Goal: Task Accomplishment & Management: Complete application form

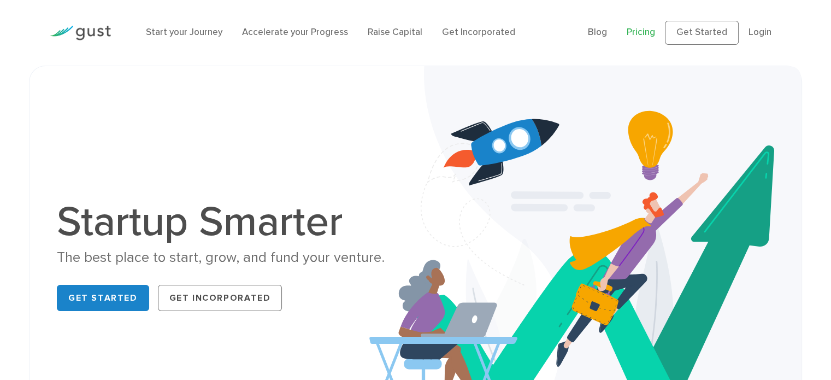
click at [644, 32] on link "Pricing" at bounding box center [641, 32] width 28 height 11
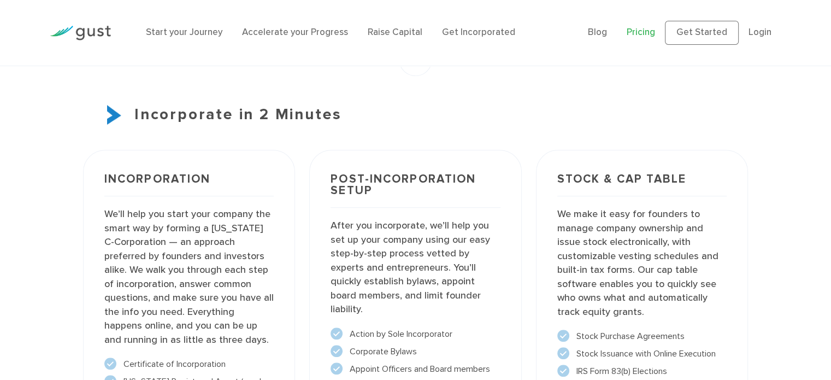
scroll to position [656, 0]
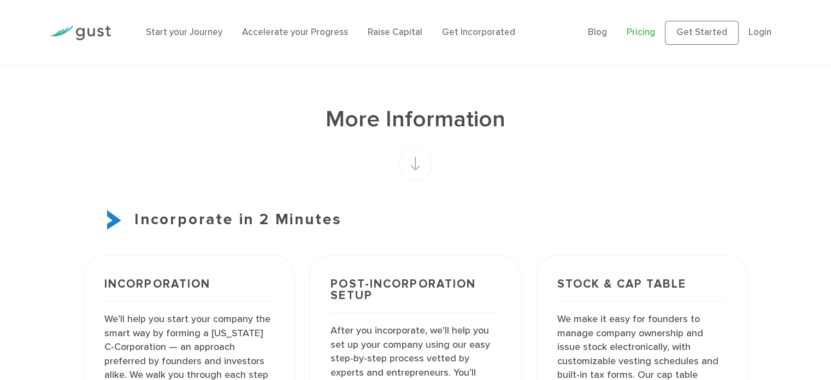
click at [95, 28] on img at bounding box center [80, 33] width 61 height 15
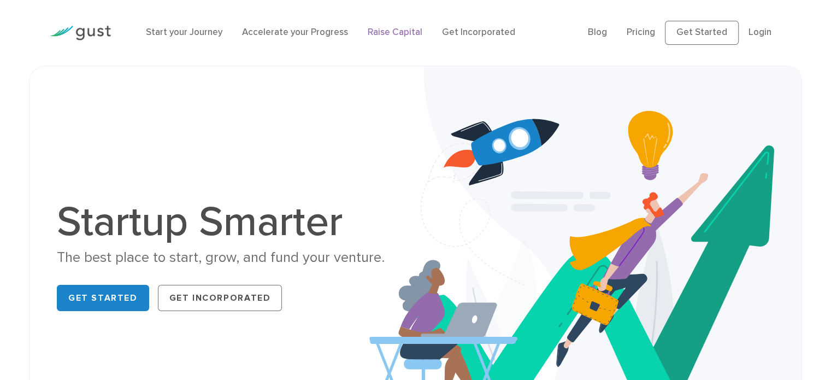
click at [397, 32] on link "Raise Capital" at bounding box center [395, 32] width 55 height 11
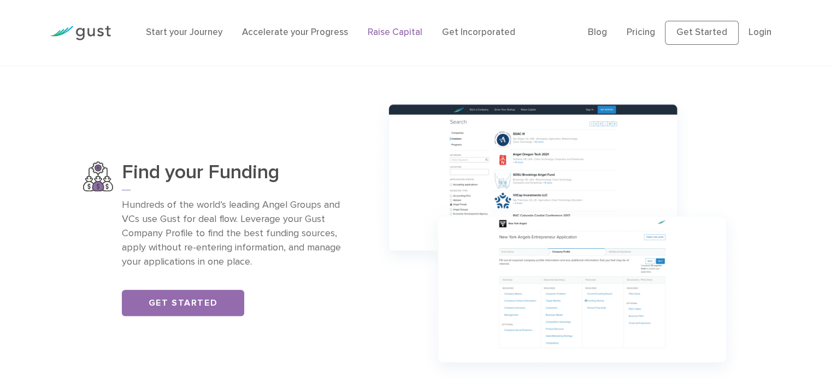
scroll to position [710, 0]
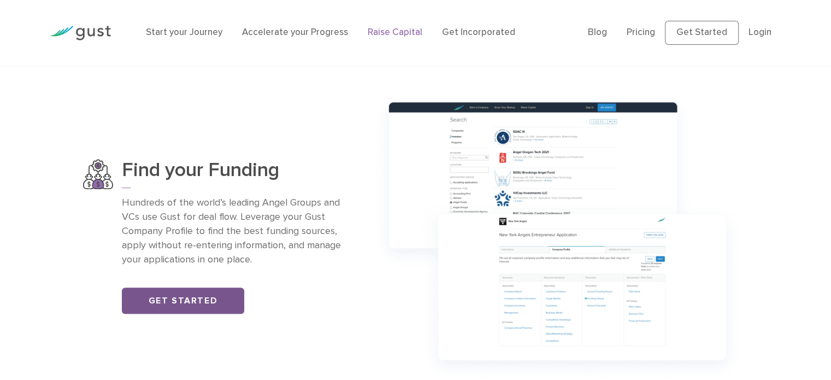
click at [206, 298] on link "Get Started" at bounding box center [183, 300] width 122 height 26
